Goal: Task Accomplishment & Management: Manage account settings

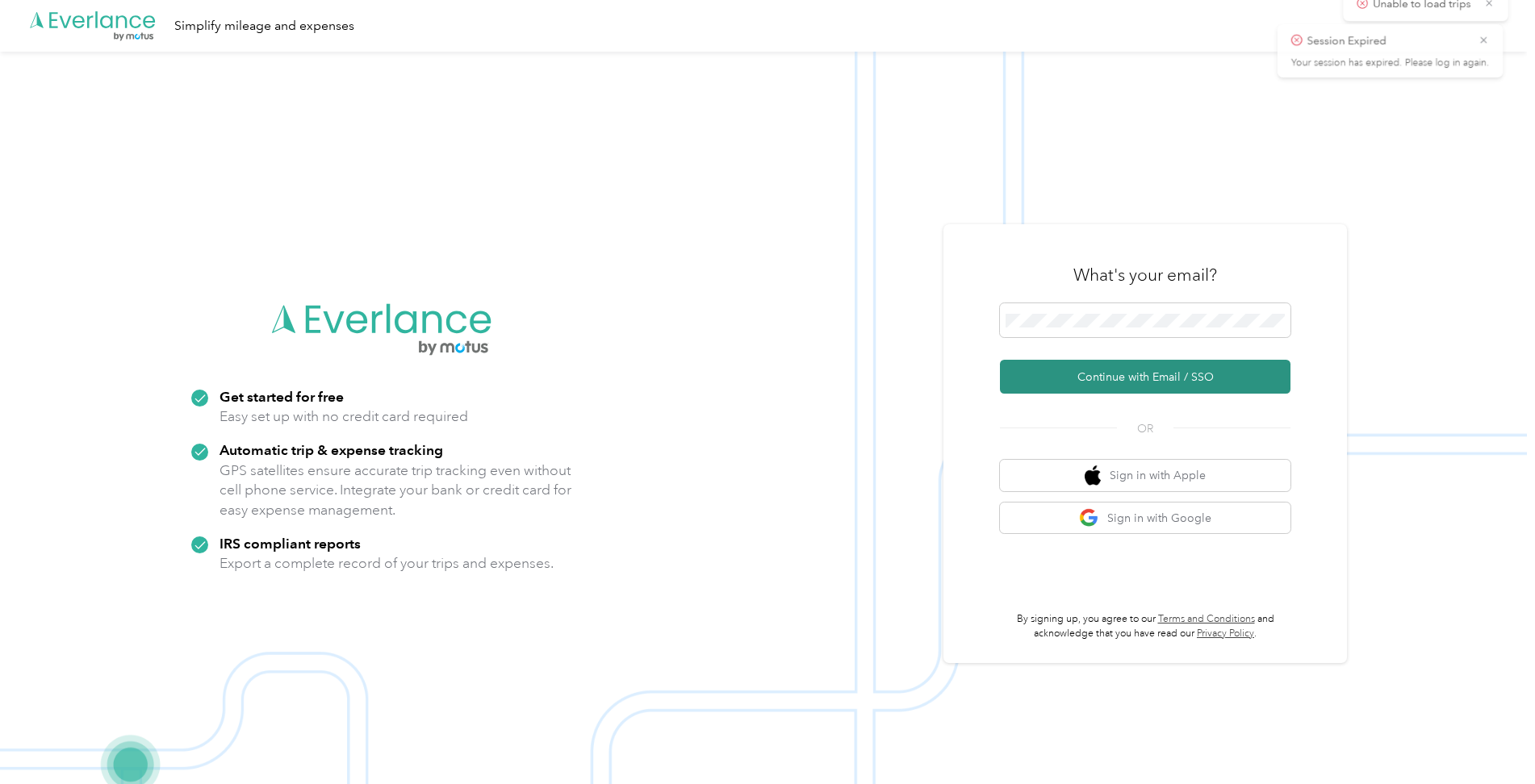
click at [1141, 378] on button "Continue with Email / SSO" at bounding box center [1145, 376] width 290 height 34
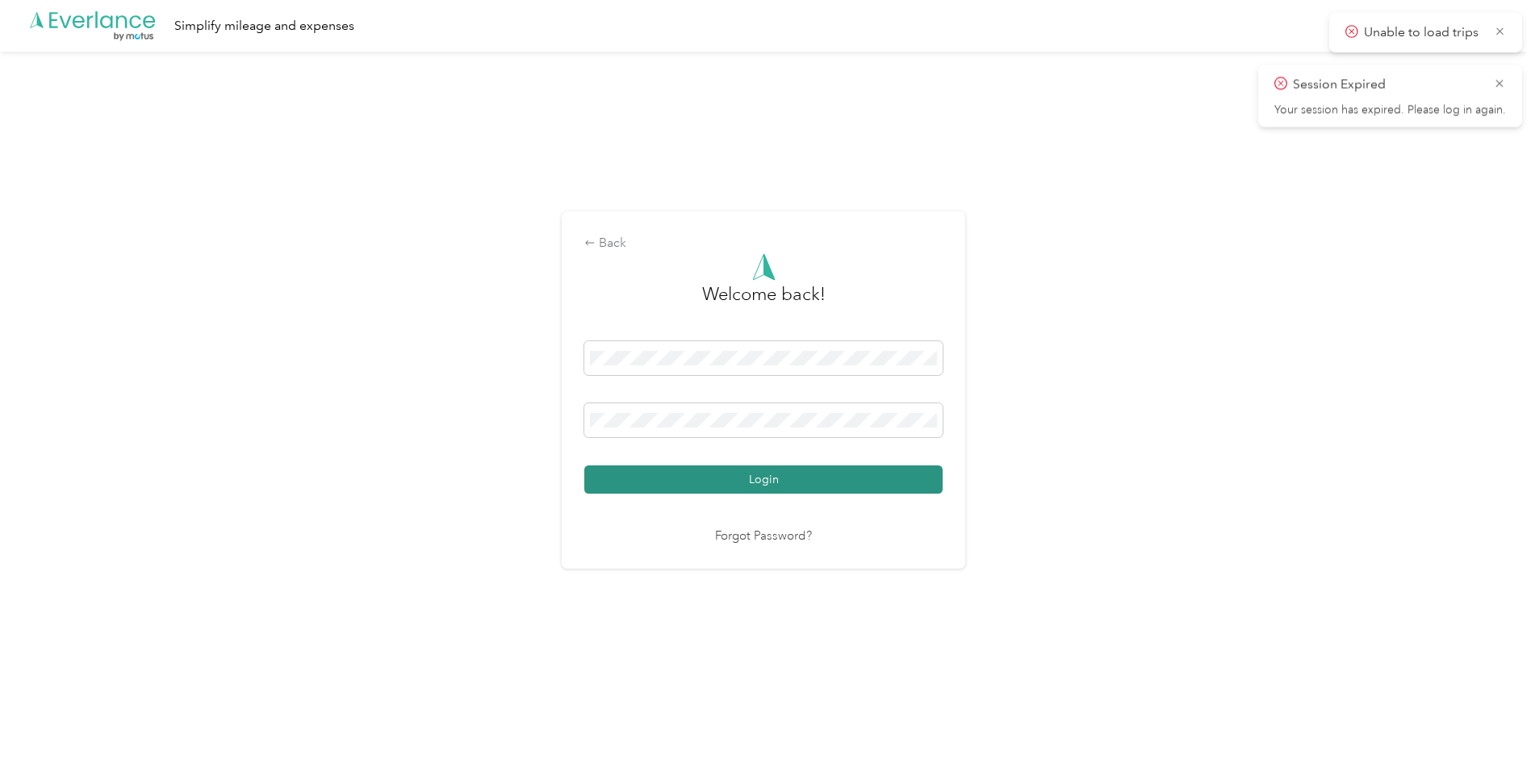
click at [913, 484] on button "Login" at bounding box center [763, 480] width 358 height 28
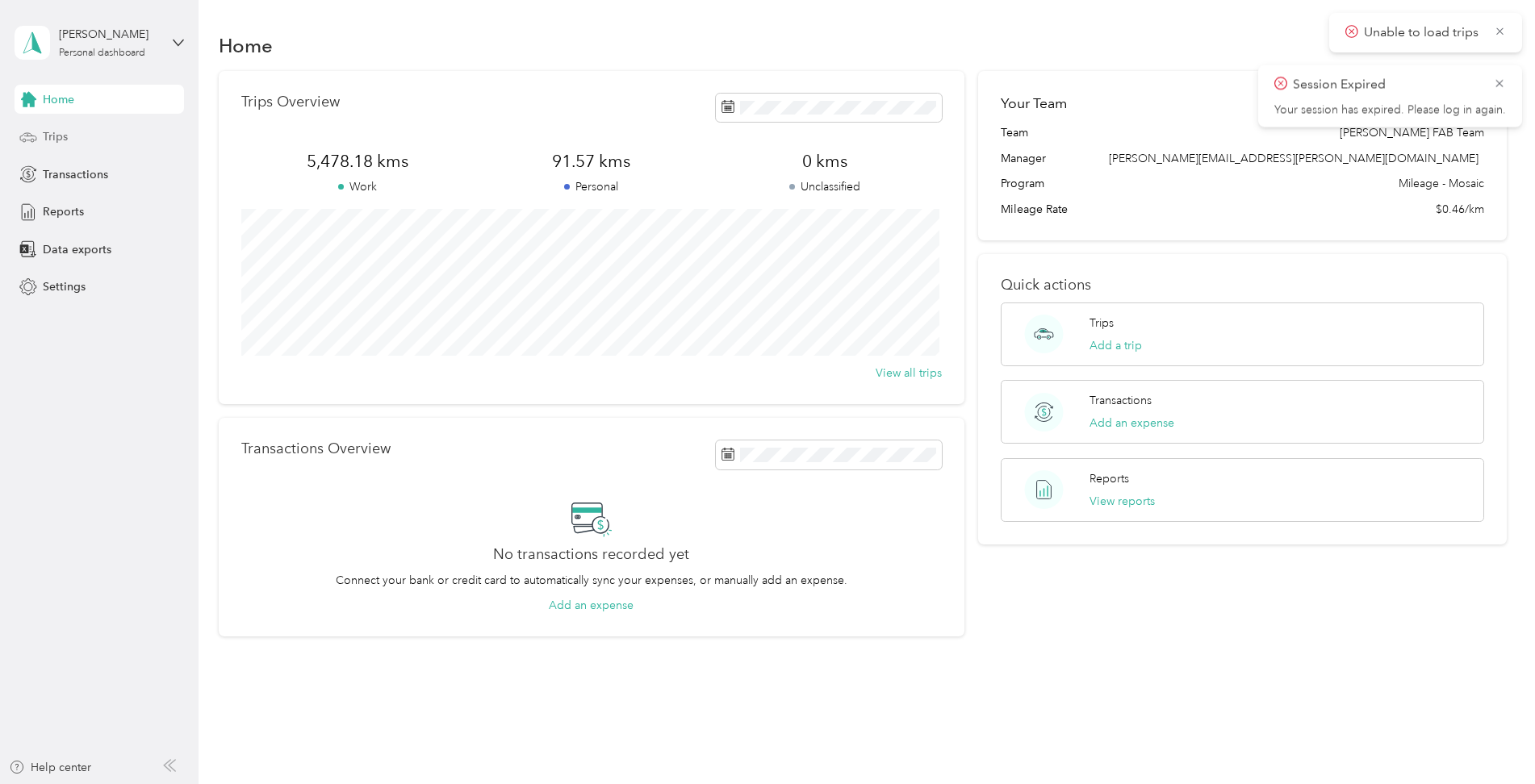
click at [38, 132] on div "Trips" at bounding box center [100, 137] width 170 height 29
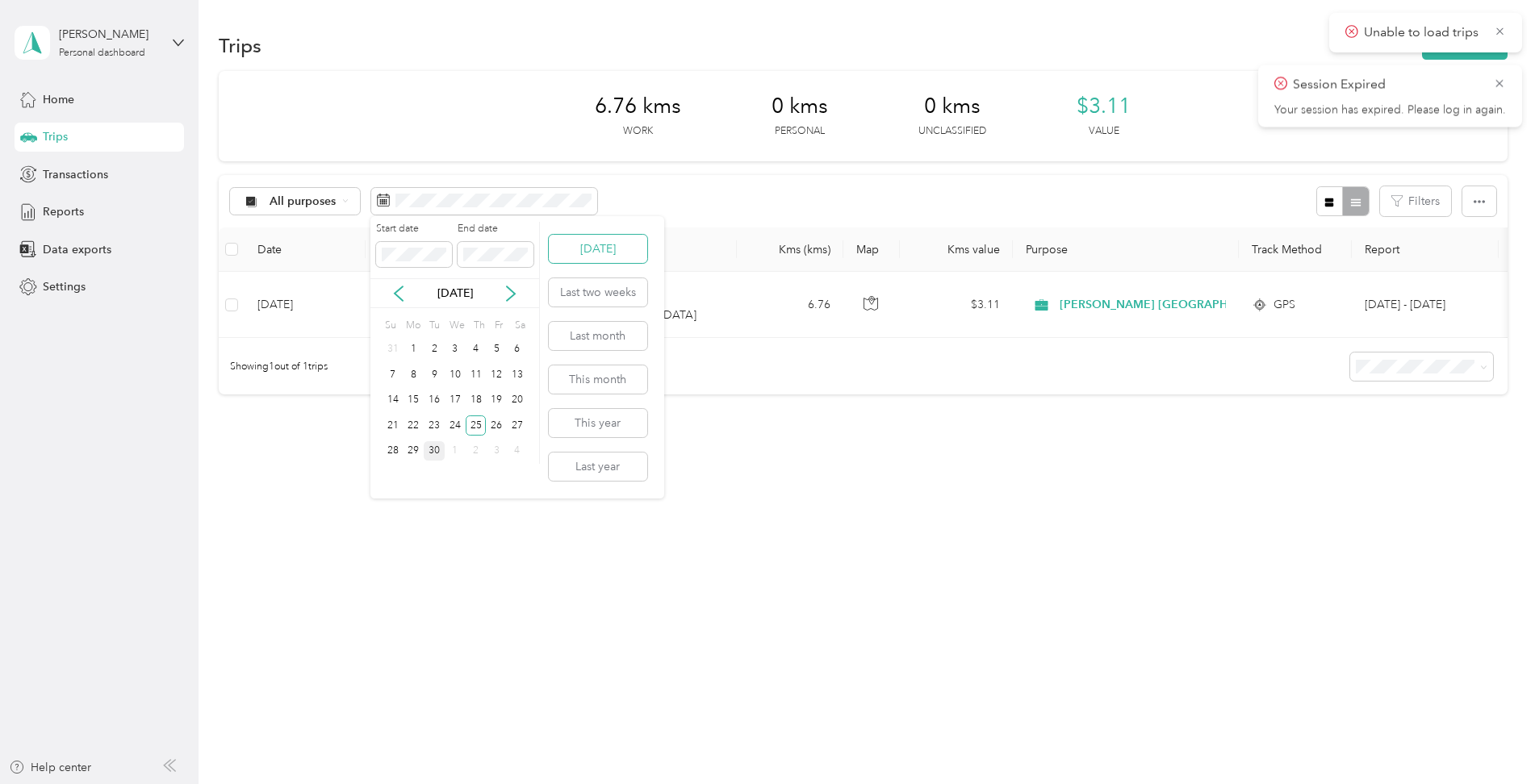
click at [600, 248] on button "[DATE]" at bounding box center [597, 249] width 98 height 28
